Goal: Information Seeking & Learning: Check status

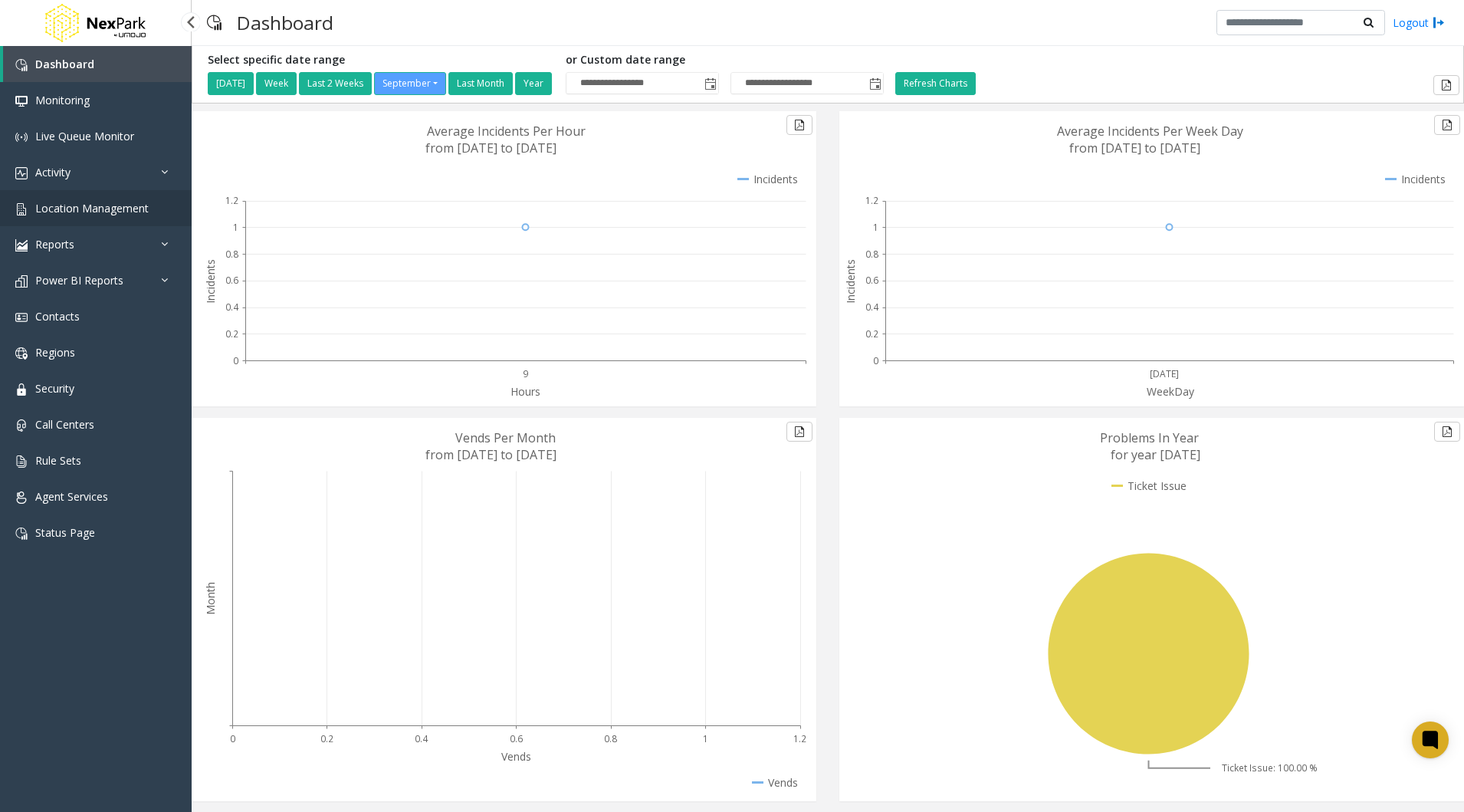
click at [77, 208] on span "Location Management" at bounding box center [91, 208] width 113 height 15
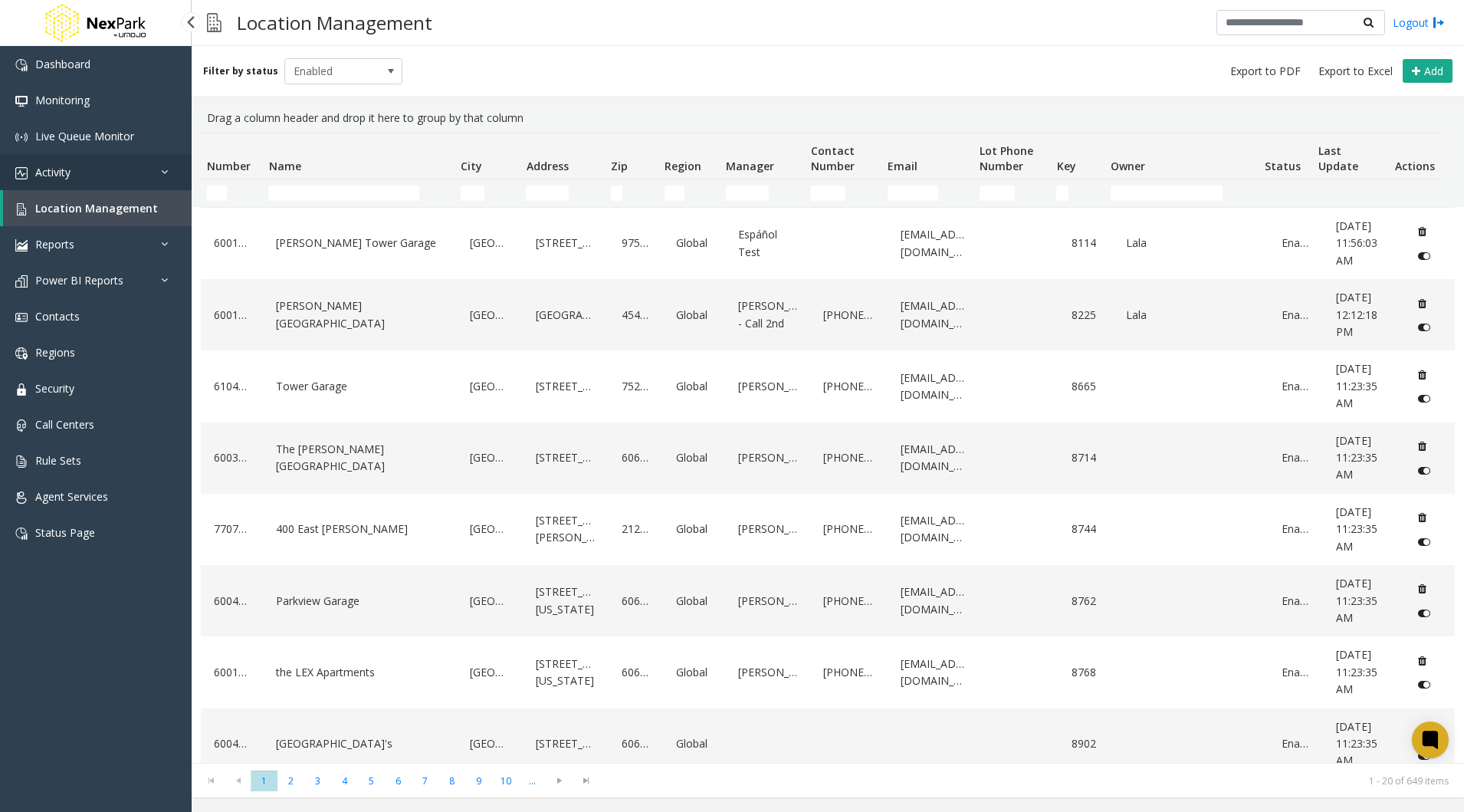
click at [85, 170] on link "Activity" at bounding box center [96, 171] width 191 height 36
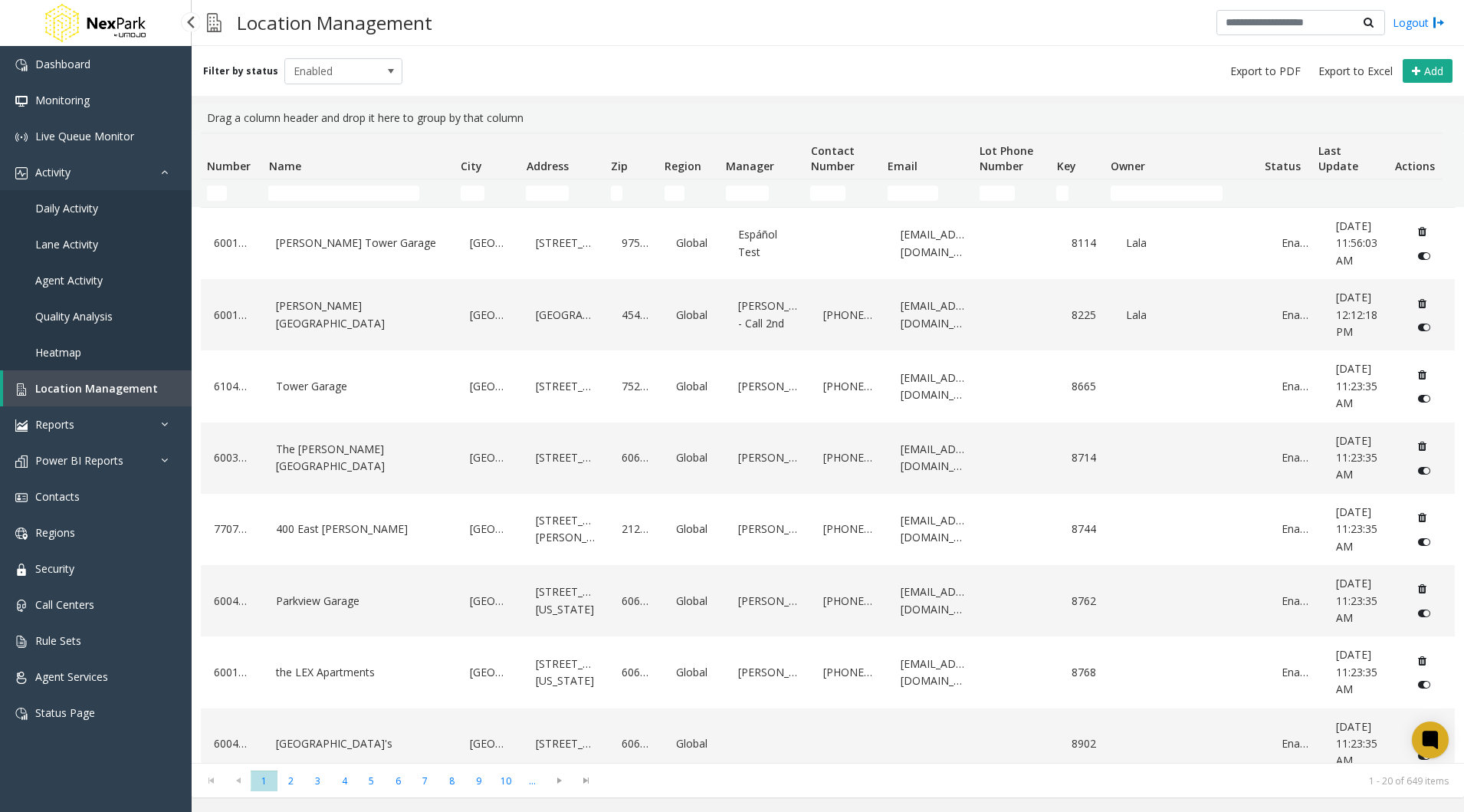
click at [81, 209] on span "Daily Activity" at bounding box center [67, 208] width 63 height 15
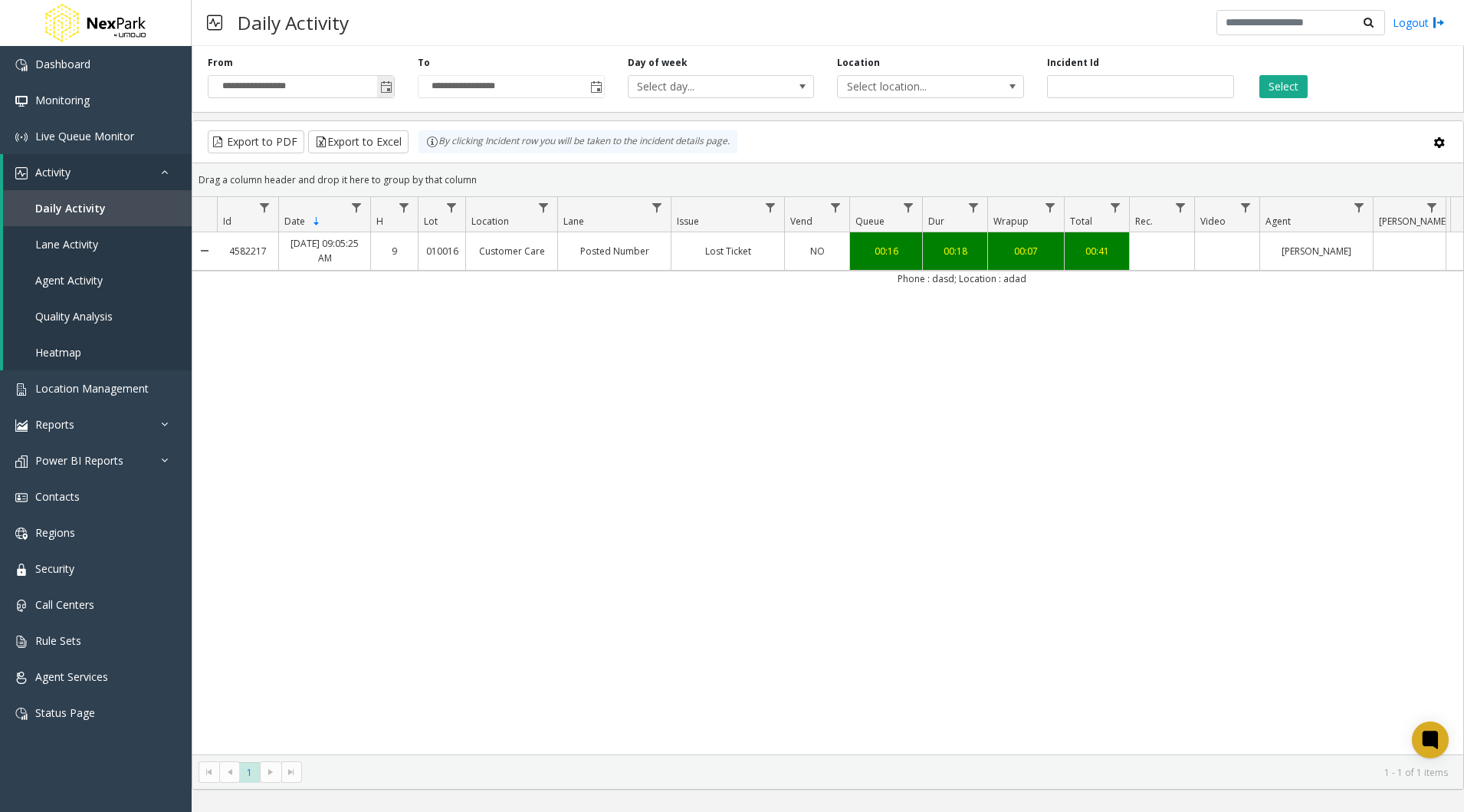
click at [384, 88] on span "Toggle popup" at bounding box center [386, 88] width 12 height 12
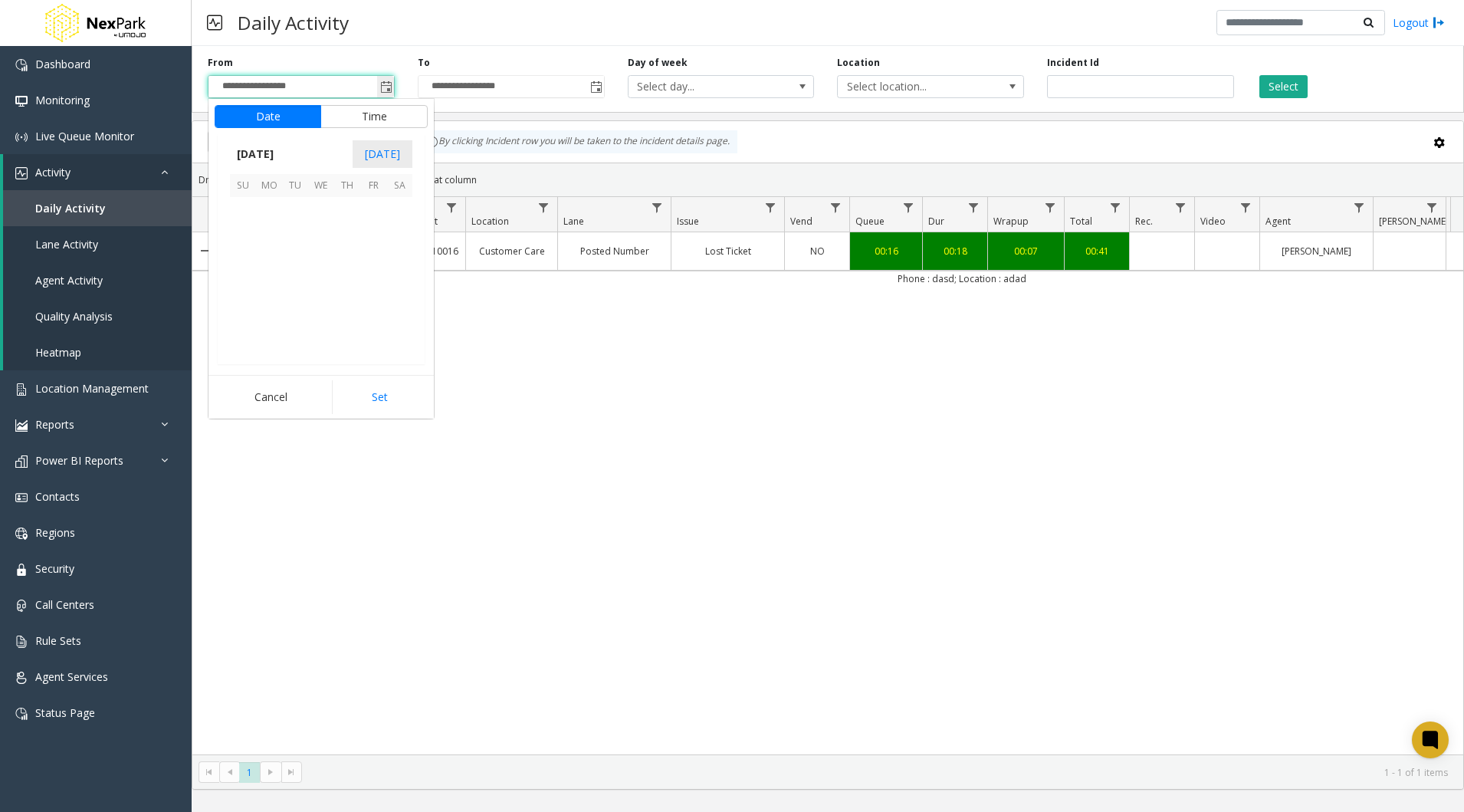
scroll to position [275056, 0]
click at [263, 142] on span "September 2025" at bounding box center [256, 154] width 51 height 23
click at [240, 184] on span "Jan" at bounding box center [249, 188] width 37 height 37
click at [321, 214] on span "1" at bounding box center [321, 210] width 26 height 26
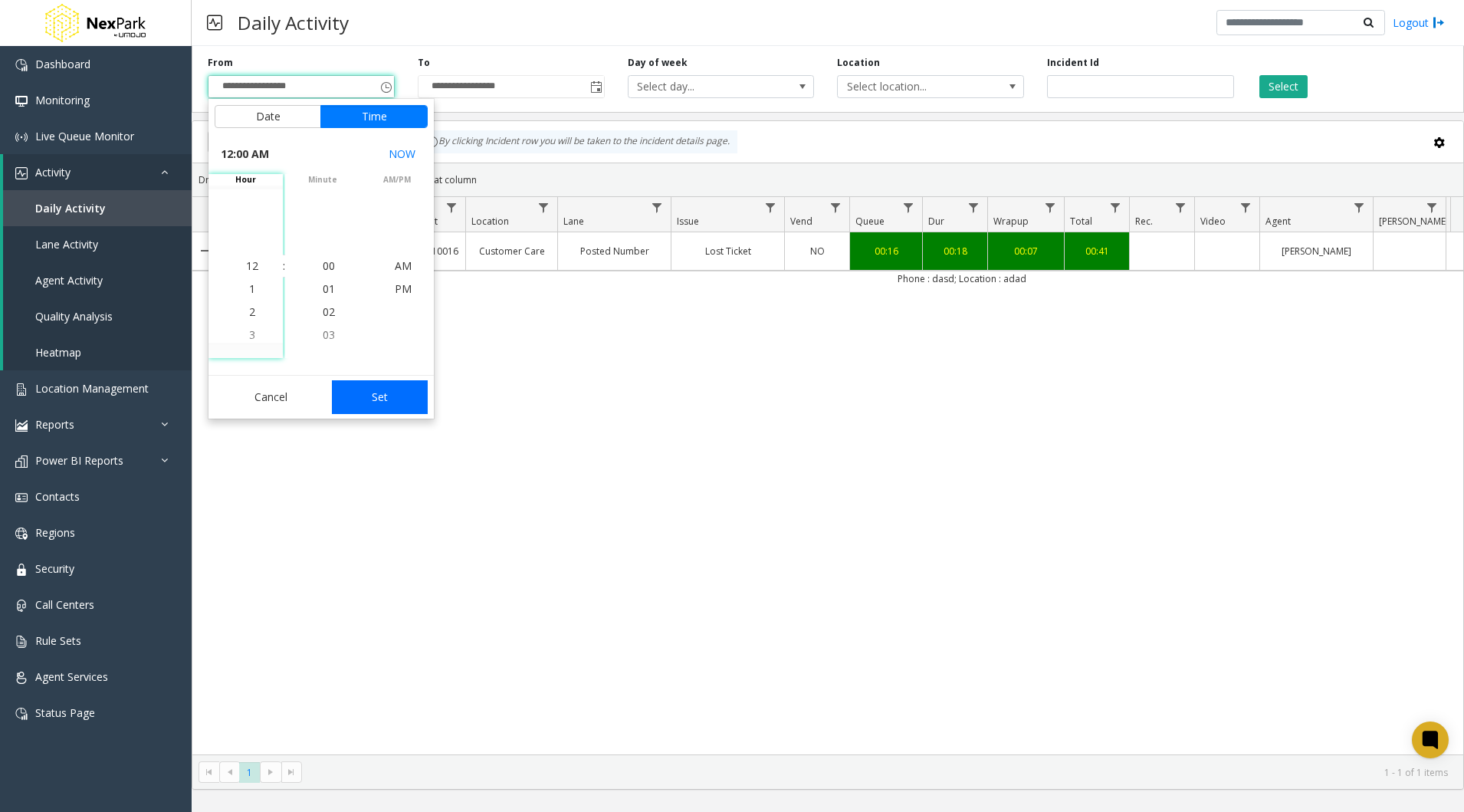
click at [385, 388] on button "Set" at bounding box center [380, 397] width 97 height 33
type input "**********"
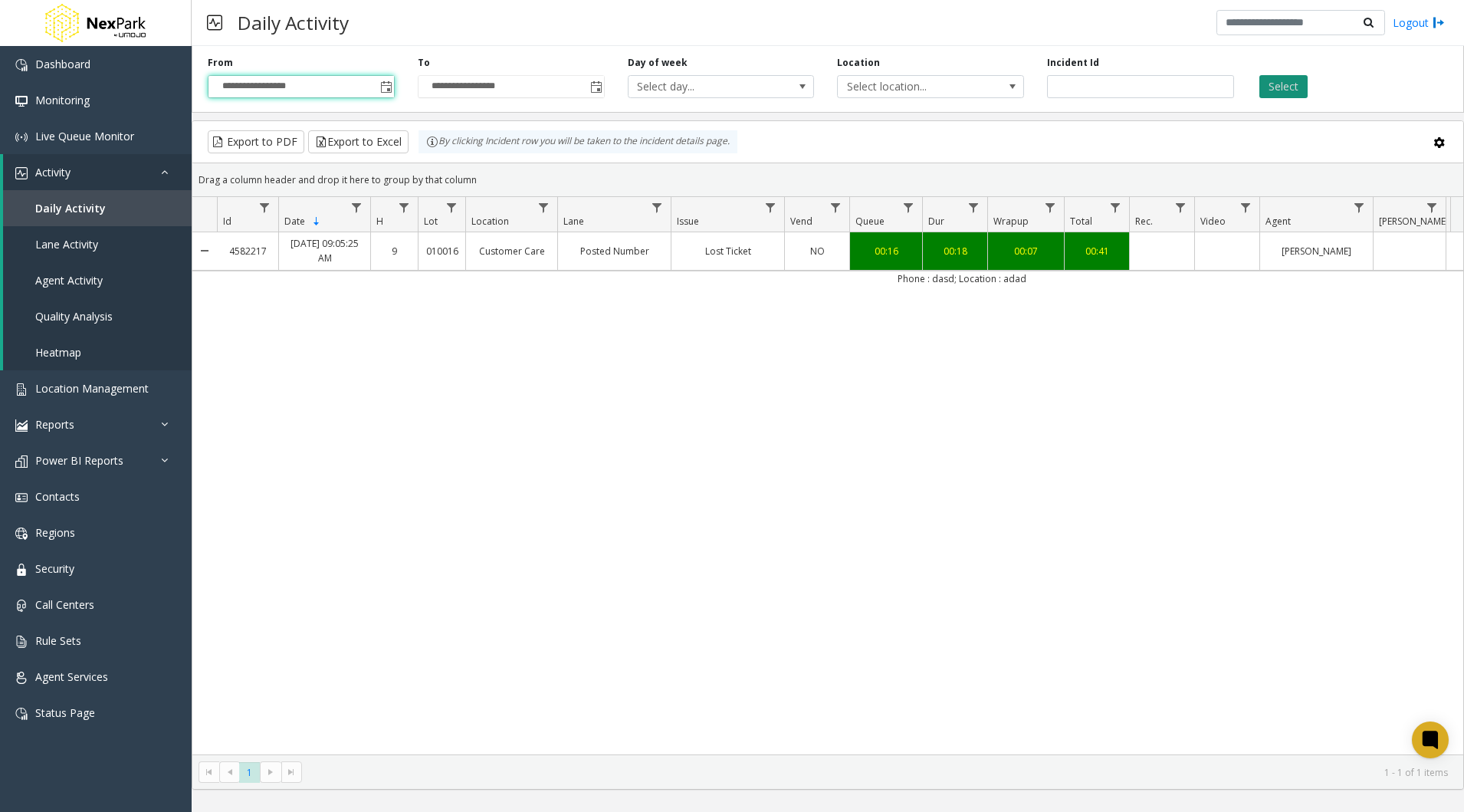
click at [1290, 90] on button "Select" at bounding box center [1283, 87] width 48 height 23
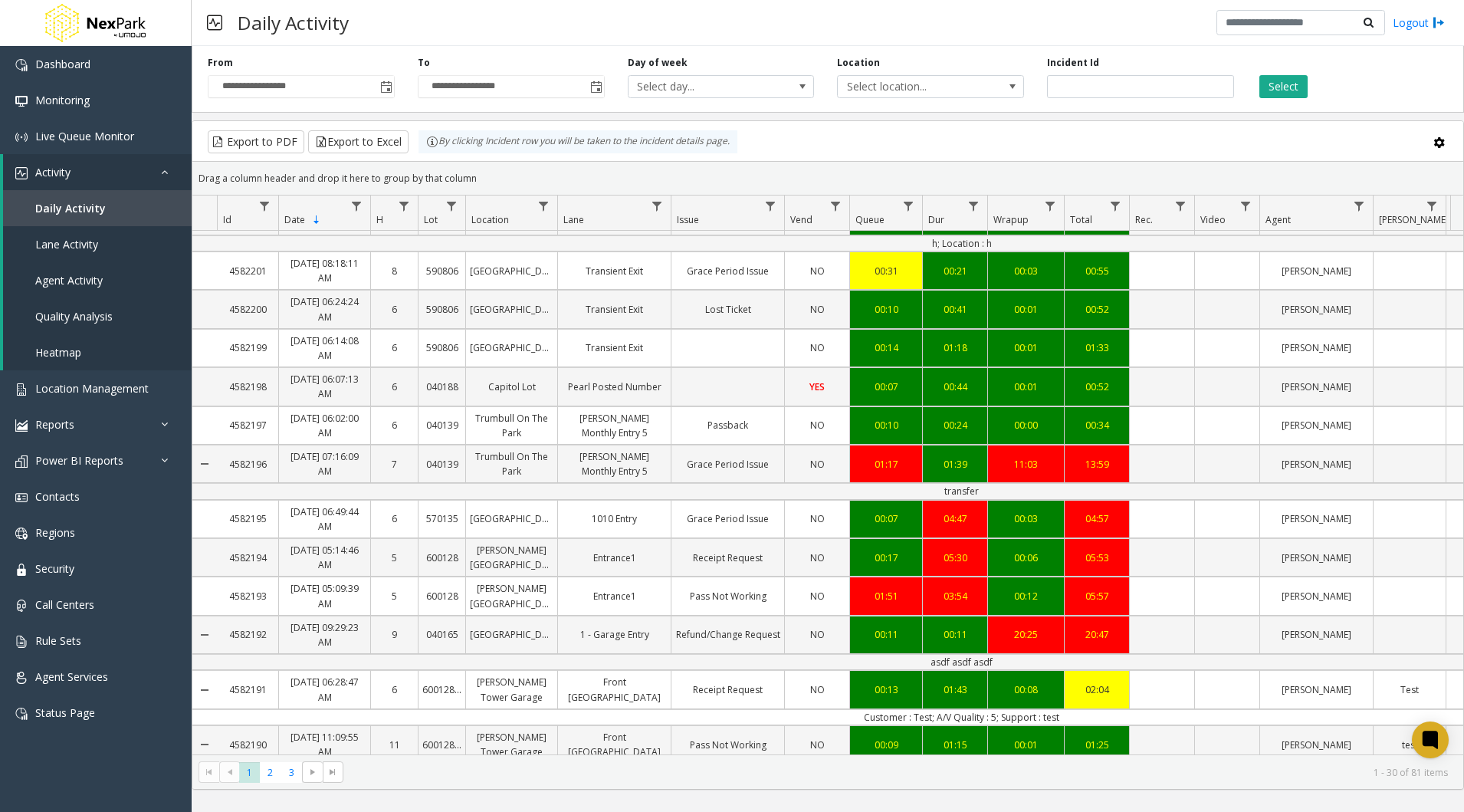
scroll to position [704, 0]
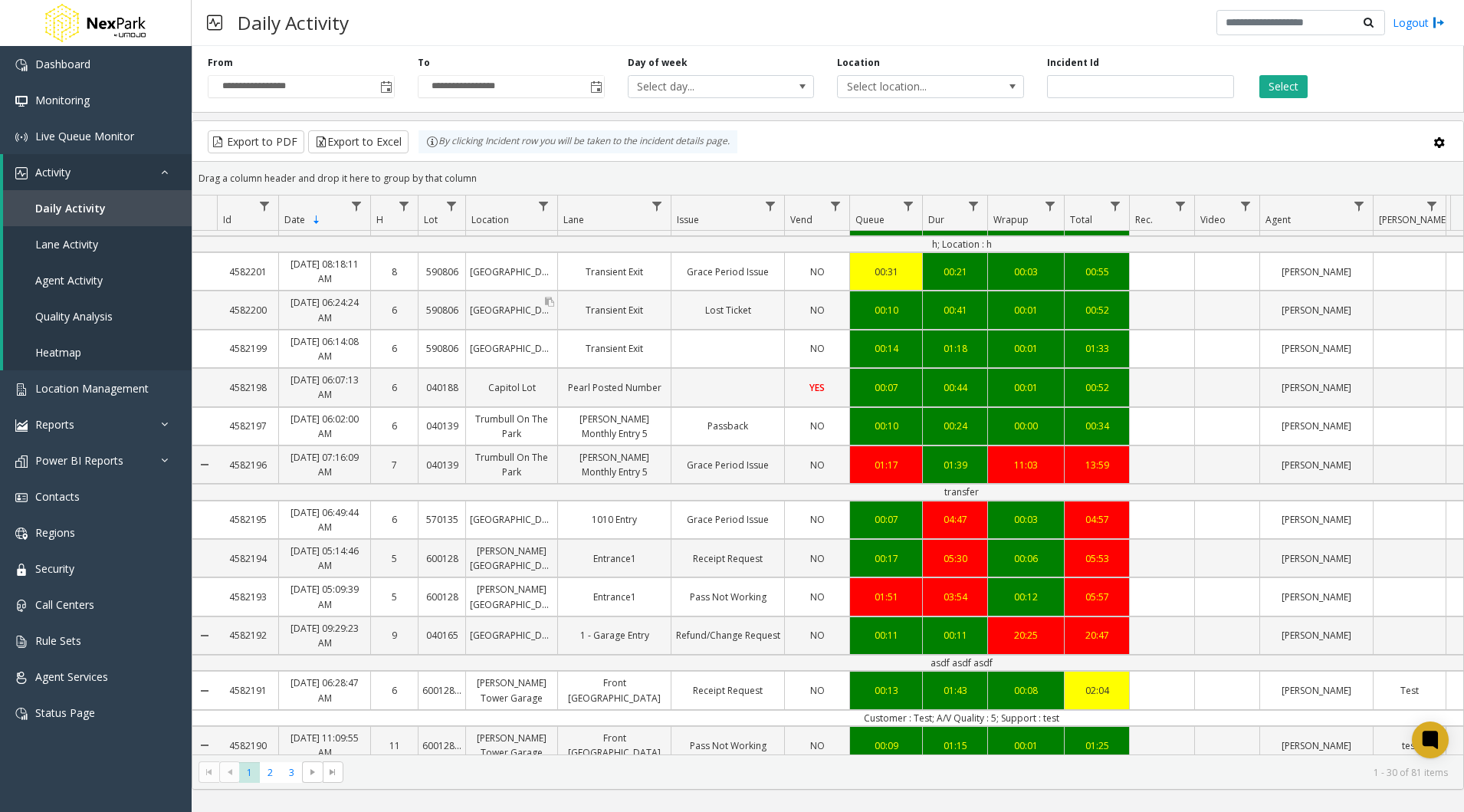
click at [501, 321] on div "Avalon Cove" at bounding box center [512, 309] width 91 height 22
click at [626, 283] on div "Transient Exit" at bounding box center [615, 271] width 112 height 22
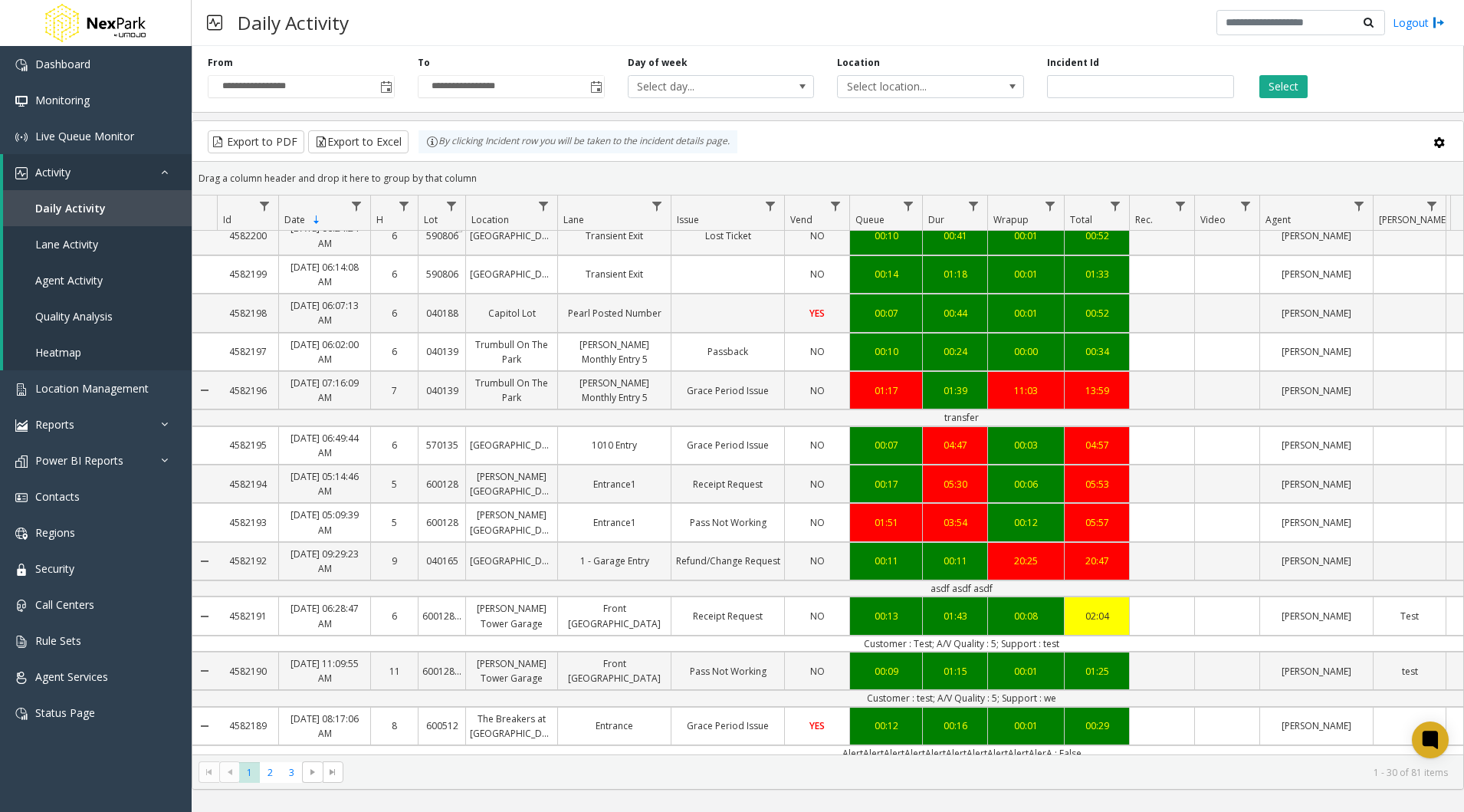
scroll to position [938, 0]
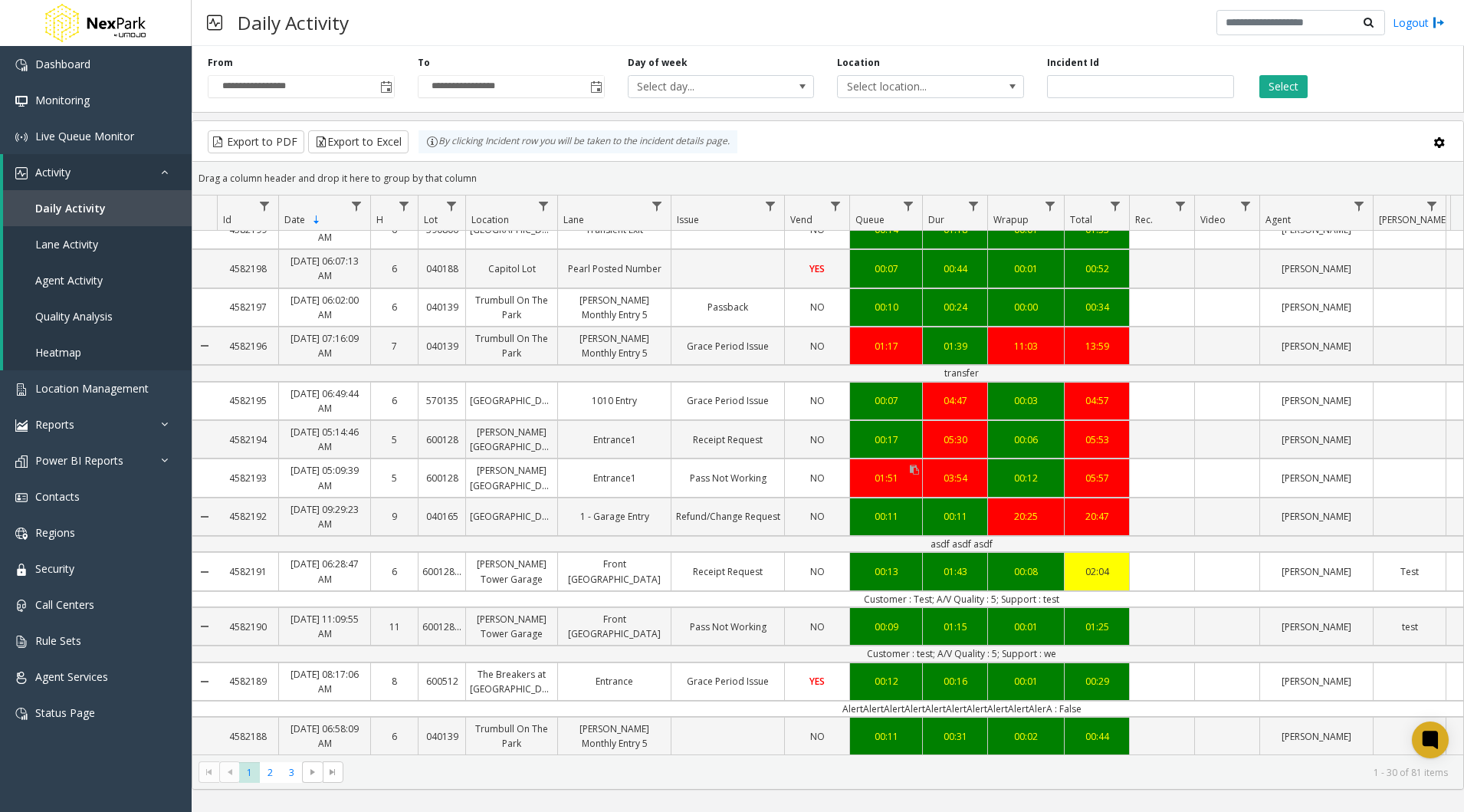
click at [876, 471] on div "01:51" at bounding box center [886, 478] width 64 height 15
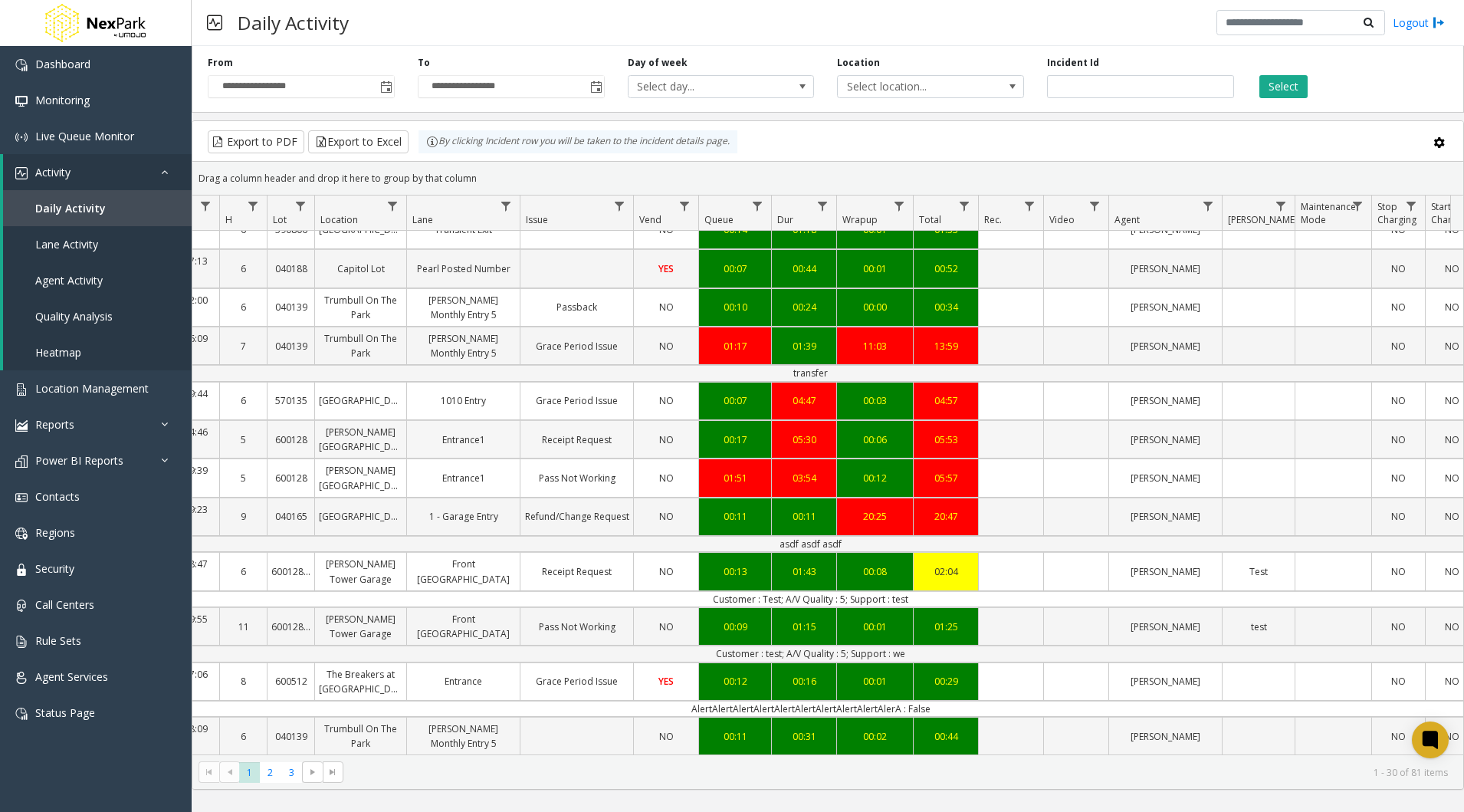
scroll to position [844, 151]
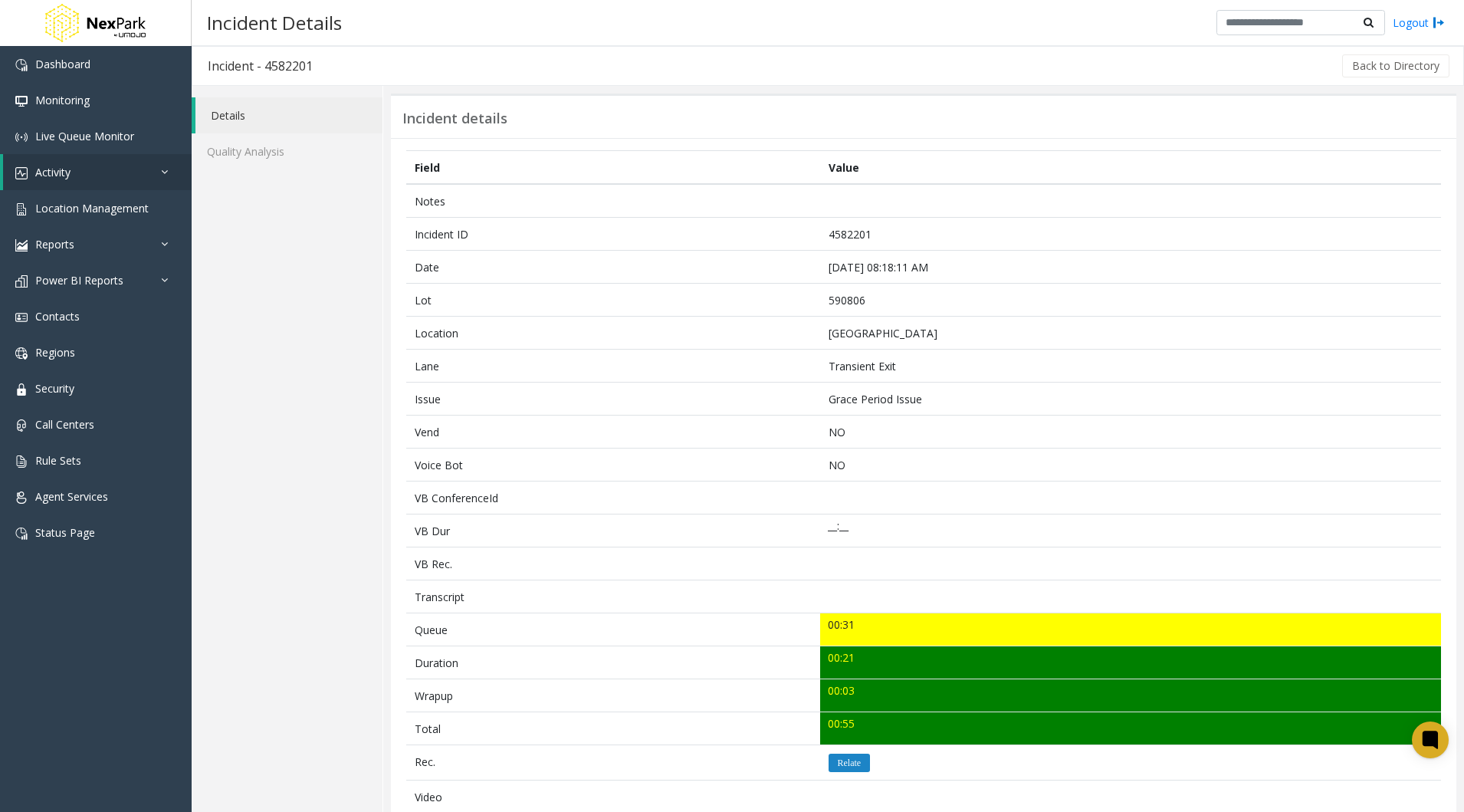
click at [840, 26] on div "Incident Details Logout" at bounding box center [827, 23] width 1273 height 46
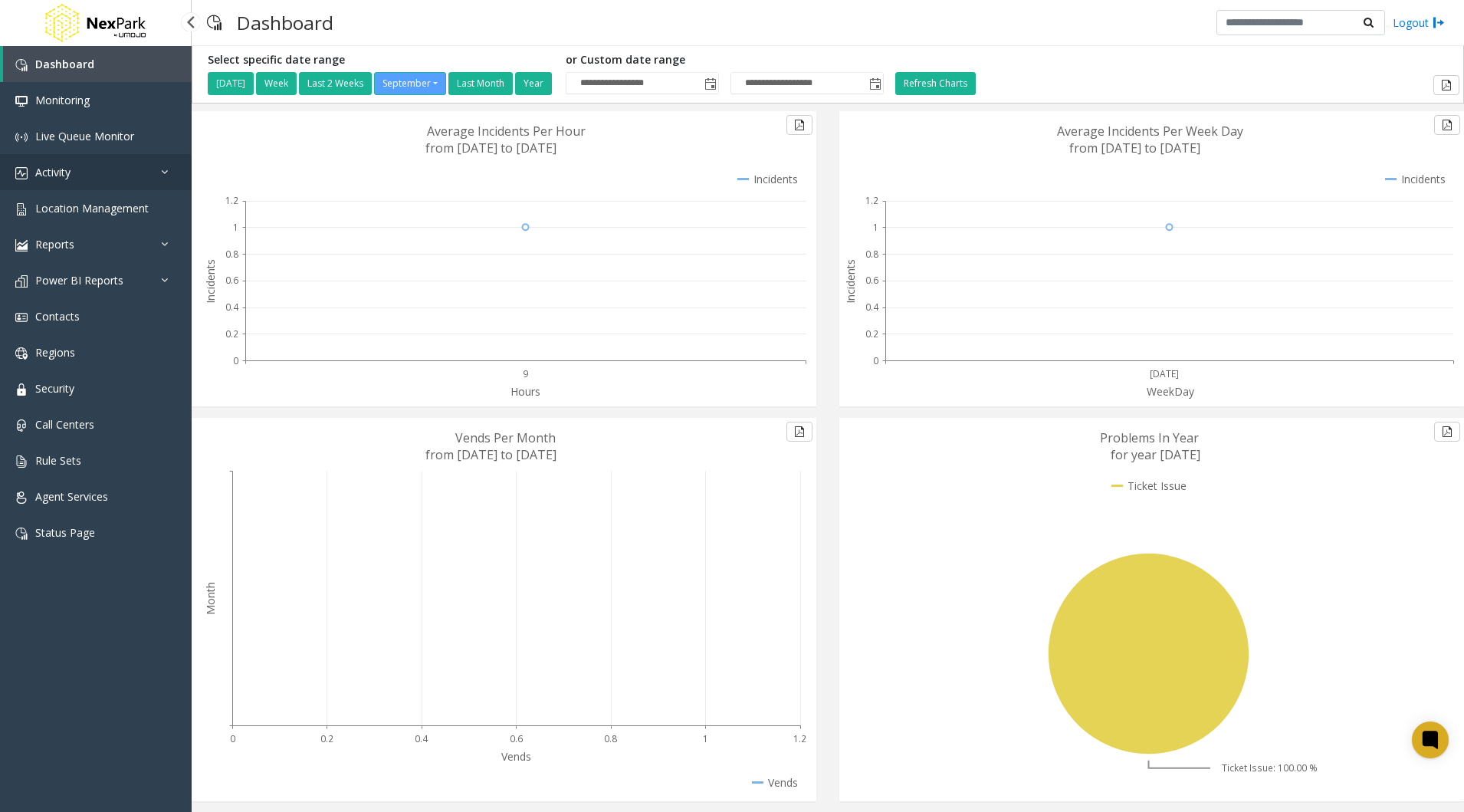
click at [74, 181] on link "Activity" at bounding box center [96, 171] width 191 height 36
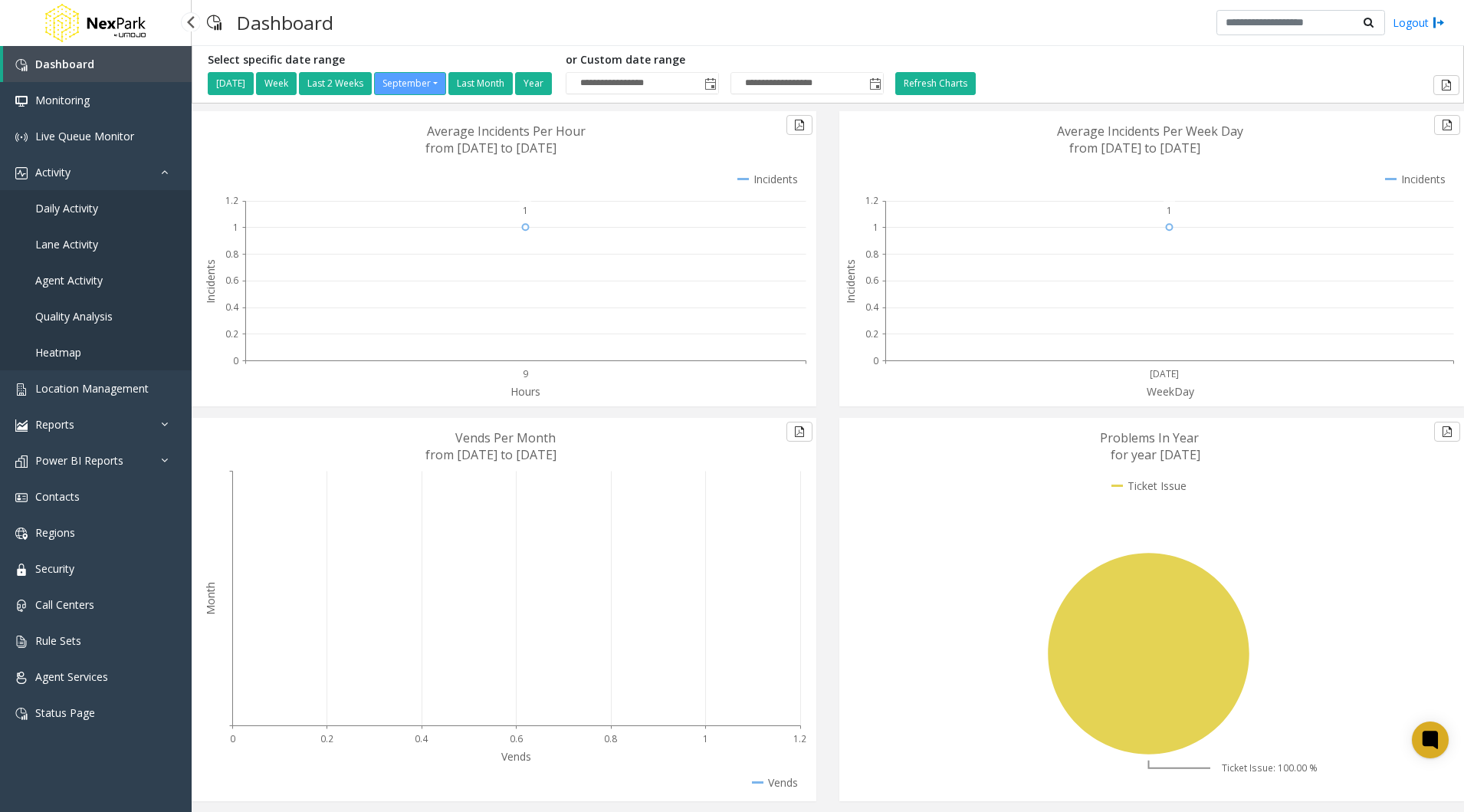
click at [96, 212] on span "Daily Activity" at bounding box center [67, 208] width 63 height 15
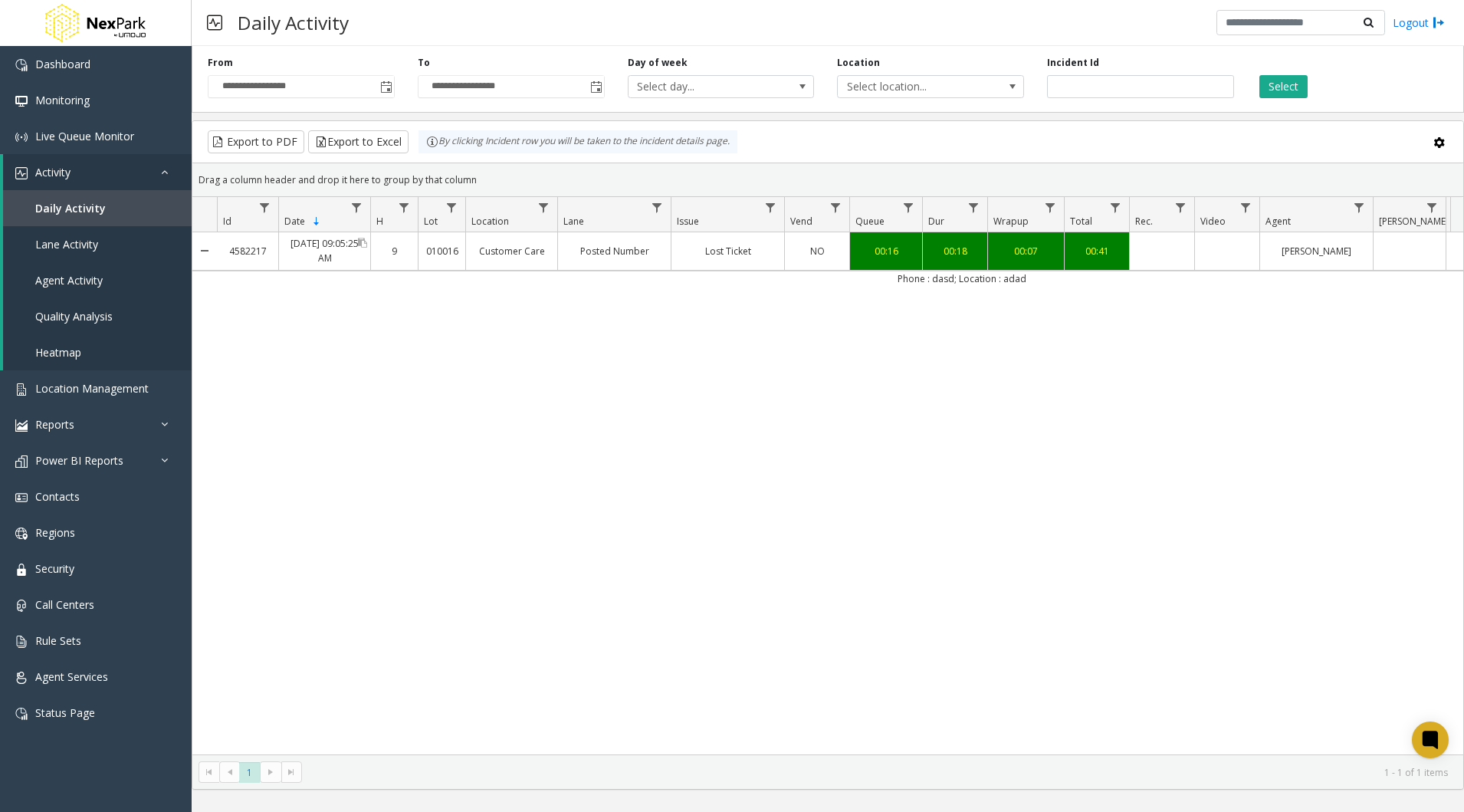
click at [321, 259] on div "Sep 4, 2025 09:05:25 AM" at bounding box center [325, 251] width 91 height 37
click at [317, 250] on div "Sep 4, 2025 09:05:25 AM" at bounding box center [325, 251] width 91 height 37
click at [88, 198] on link "Daily Activity" at bounding box center [97, 208] width 189 height 36
click at [235, 253] on div "4582217" at bounding box center [248, 250] width 61 height 22
click at [739, 250] on div "Lost Ticket" at bounding box center [728, 250] width 112 height 22
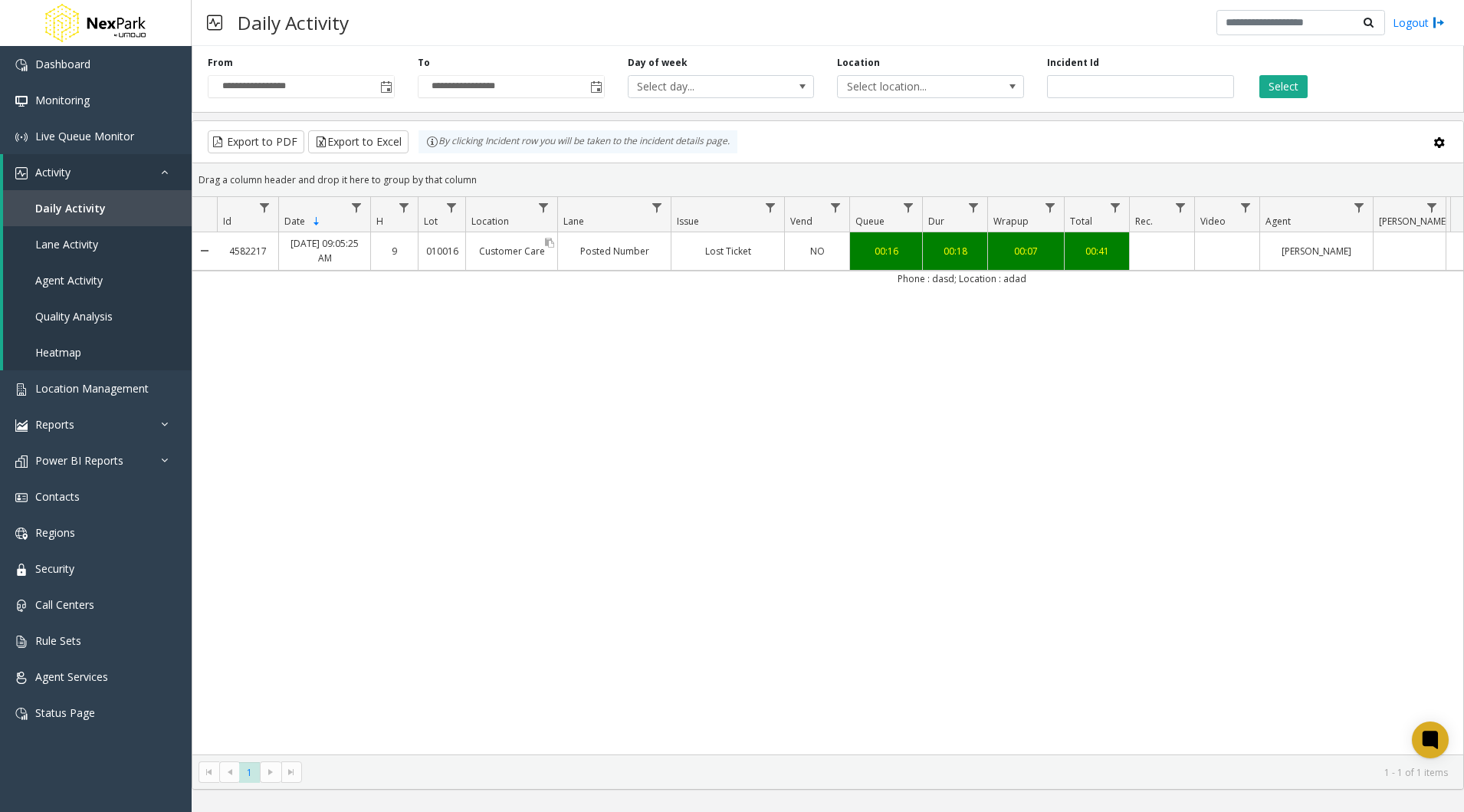
click at [490, 241] on div "Customer Care" at bounding box center [512, 250] width 91 height 22
drag, startPoint x: 495, startPoint y: 254, endPoint x: 415, endPoint y: 466, distance: 226.6
click at [415, 466] on div "4582217 Sep 4, 2025 09:05:25 AM 9 010016 Customer Care Posted Number Lost Ticke…" at bounding box center [827, 493] width 1271 height 522
